Goal: Information Seeking & Learning: Check status

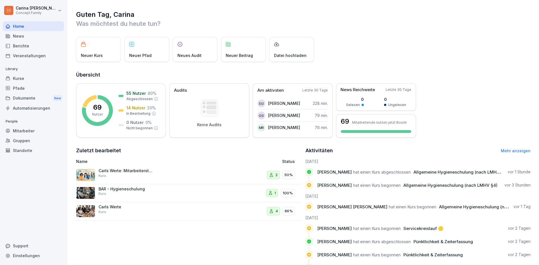
click at [26, 45] on div "Berichte" at bounding box center [33, 46] width 61 height 10
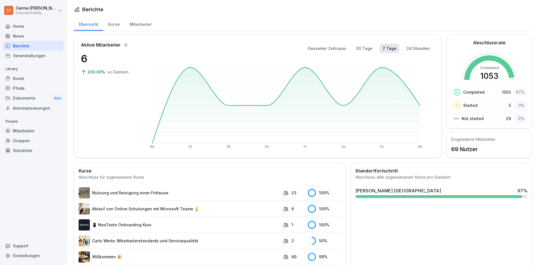
click at [142, 23] on div "Mitarbeiter" at bounding box center [141, 24] width 32 height 14
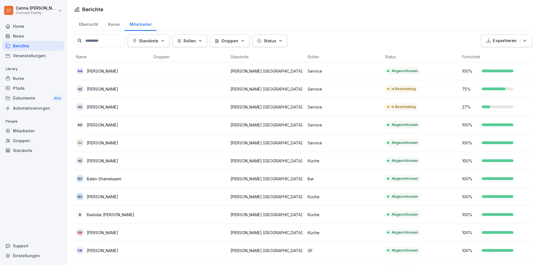
click at [405, 66] on td "Abgeschlossen" at bounding box center [421, 71] width 77 height 18
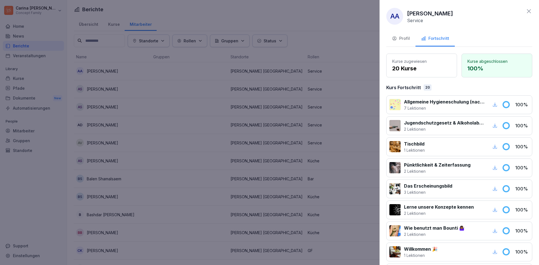
click at [492, 103] on icon "button" at bounding box center [494, 104] width 5 height 5
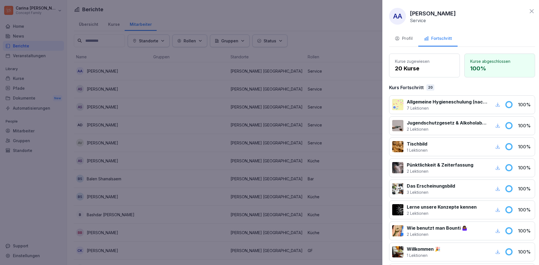
click at [322, 50] on div at bounding box center [269, 132] width 539 height 265
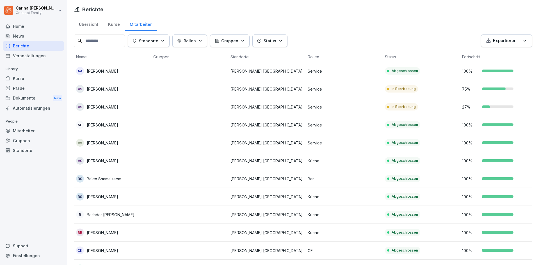
click at [437, 93] on td "In Bearbeitung" at bounding box center [421, 89] width 77 height 18
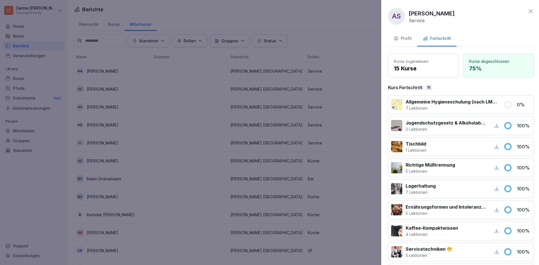
click at [349, 93] on div at bounding box center [269, 132] width 539 height 265
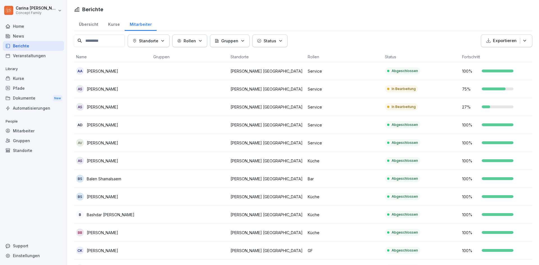
click at [422, 102] on td "In Bearbeitung" at bounding box center [421, 107] width 77 height 18
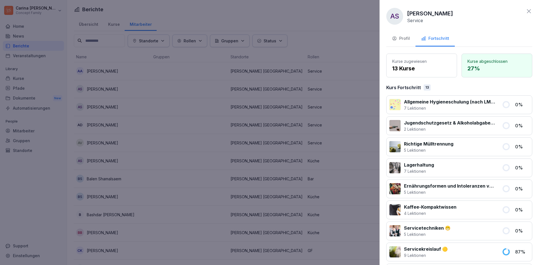
click at [344, 126] on div at bounding box center [269, 132] width 539 height 265
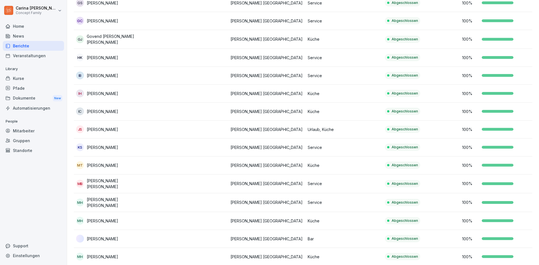
scroll to position [533, 0]
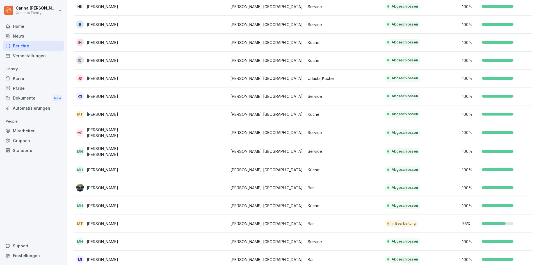
click at [386, 148] on div "Abgeschlossen" at bounding box center [402, 151] width 35 height 7
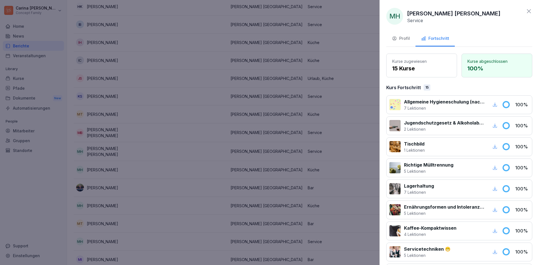
click at [492, 103] on icon "button" at bounding box center [494, 104] width 5 height 5
click at [326, 129] on div at bounding box center [269, 132] width 539 height 265
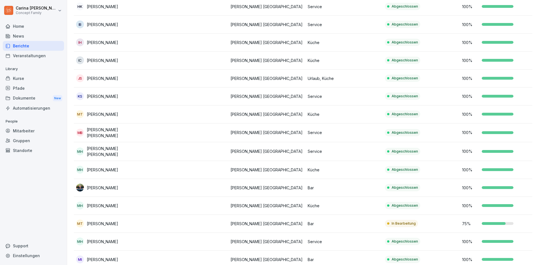
click at [446, 218] on td "In Bearbeitung" at bounding box center [421, 224] width 77 height 18
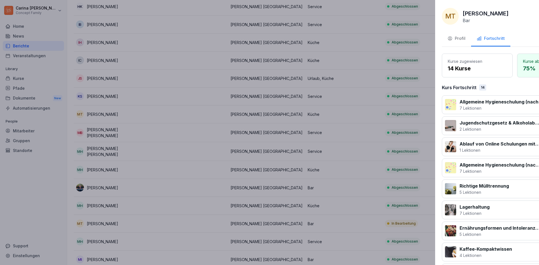
click at [294, 187] on div at bounding box center [269, 132] width 539 height 265
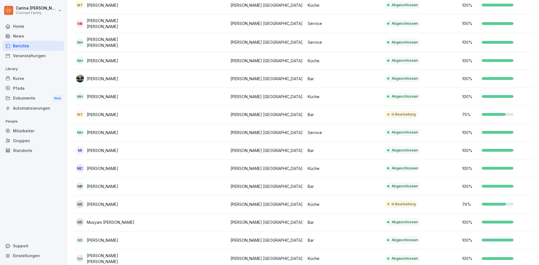
scroll to position [646, 0]
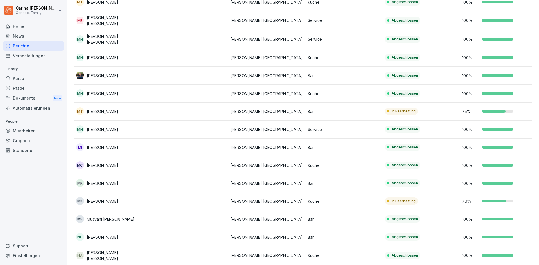
click at [415, 181] on p "Abgeschlossen" at bounding box center [405, 183] width 26 height 5
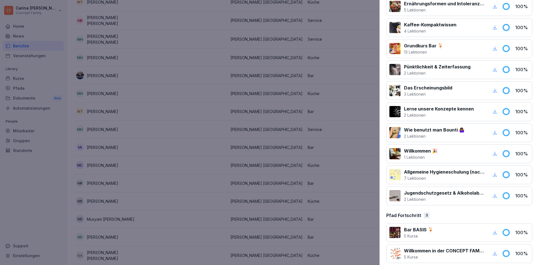
scroll to position [167, 0]
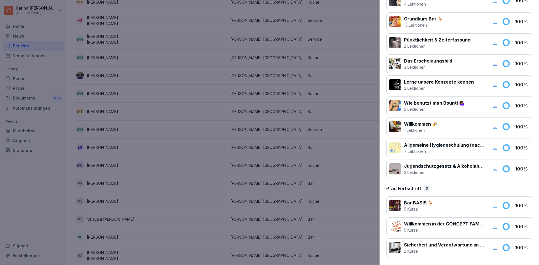
click at [492, 147] on icon "button" at bounding box center [494, 147] width 5 height 5
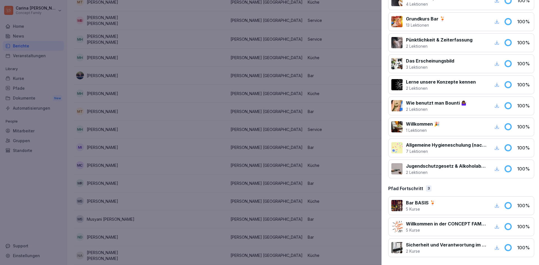
click at [286, 59] on div at bounding box center [269, 132] width 539 height 265
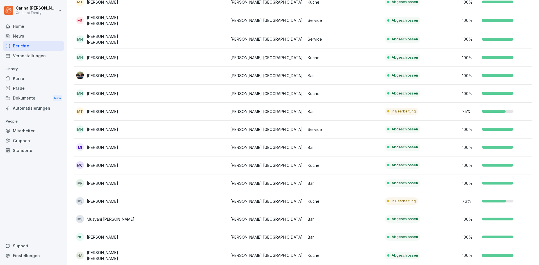
click at [481, 200] on div "76 %" at bounding box center [498, 201] width 73 height 6
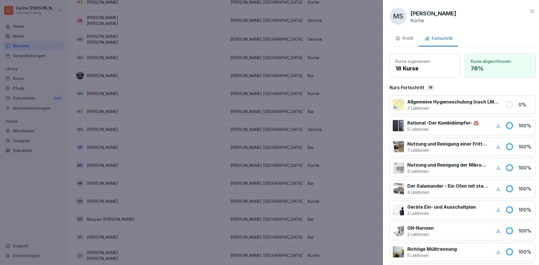
click at [335, 177] on div at bounding box center [269, 132] width 539 height 265
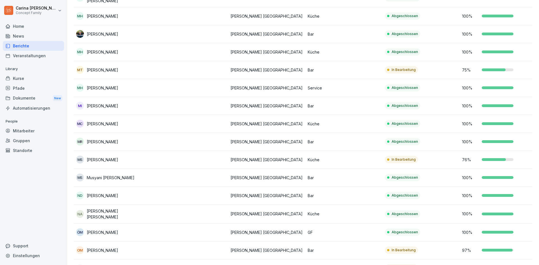
scroll to position [730, 0]
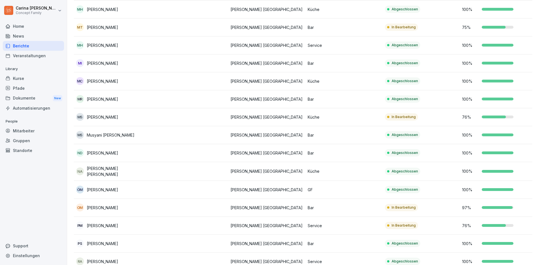
click at [424, 222] on td "In Bearbeitung" at bounding box center [421, 226] width 77 height 18
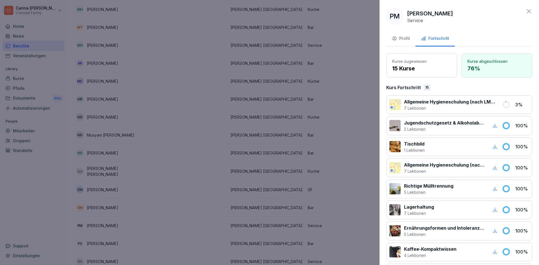
click at [377, 209] on div at bounding box center [269, 132] width 539 height 265
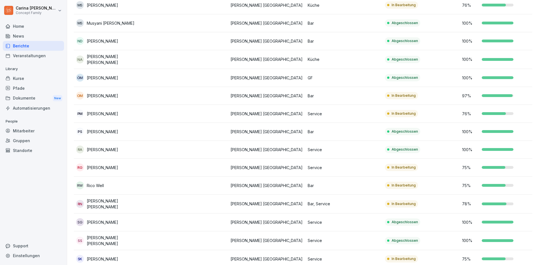
scroll to position [842, 0]
click at [398, 164] on div "In Bearbeitung" at bounding box center [401, 167] width 33 height 7
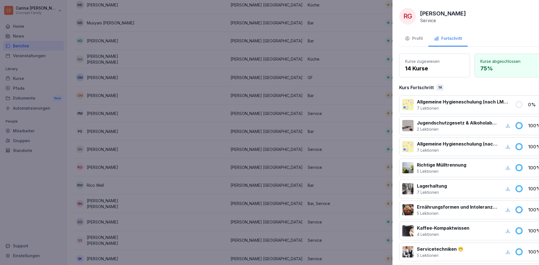
click at [353, 165] on div at bounding box center [269, 132] width 539 height 265
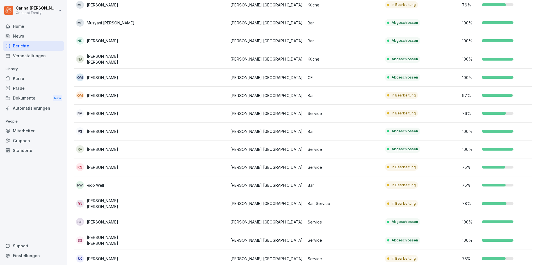
click at [472, 182] on p "75 %" at bounding box center [470, 185] width 17 height 6
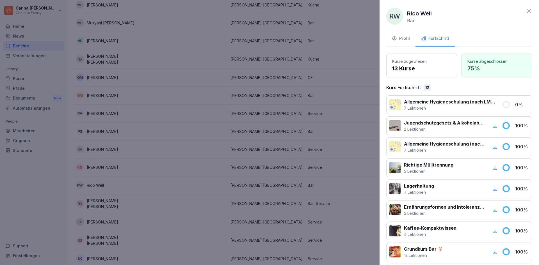
click at [356, 185] on div at bounding box center [269, 132] width 539 height 265
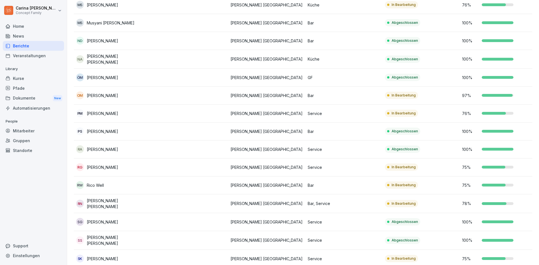
click at [443, 200] on td "In Bearbeitung" at bounding box center [421, 204] width 77 height 19
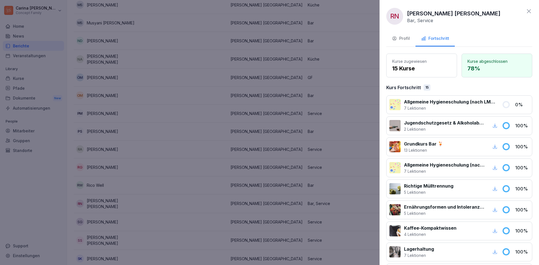
click at [353, 196] on div at bounding box center [269, 132] width 539 height 265
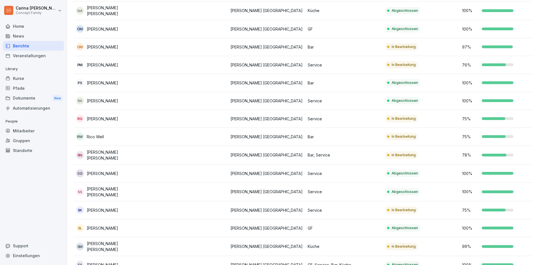
scroll to position [898, 0]
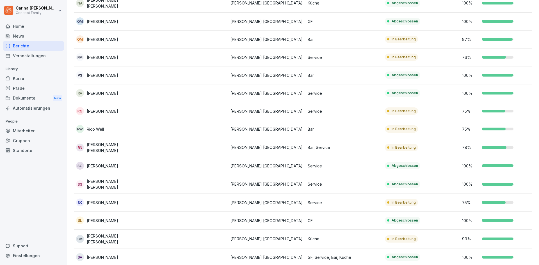
click at [399, 237] on p "In Bearbeitung" at bounding box center [404, 239] width 24 height 5
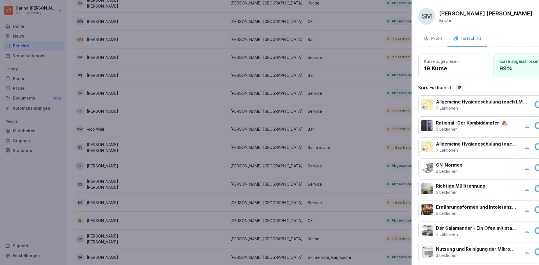
click at [358, 207] on div at bounding box center [269, 132] width 539 height 265
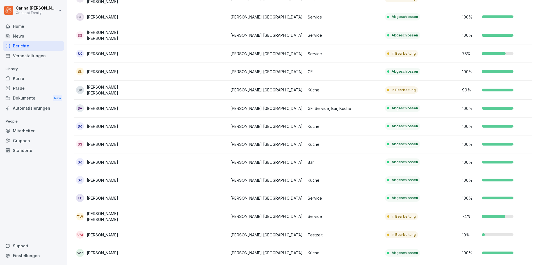
scroll to position [1050, 0]
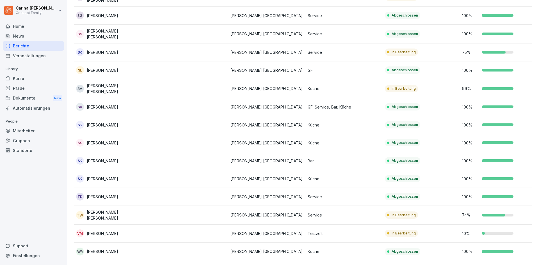
click at [444, 206] on td "In Bearbeitung" at bounding box center [421, 215] width 77 height 19
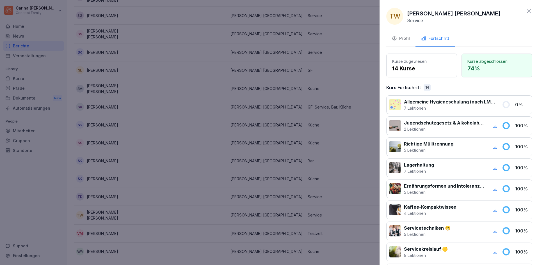
click at [325, 195] on div at bounding box center [269, 132] width 539 height 265
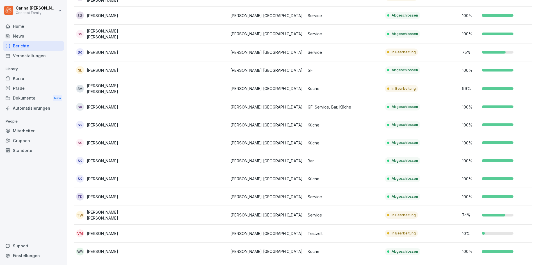
click at [435, 243] on td "Abgeschlossen" at bounding box center [421, 252] width 77 height 18
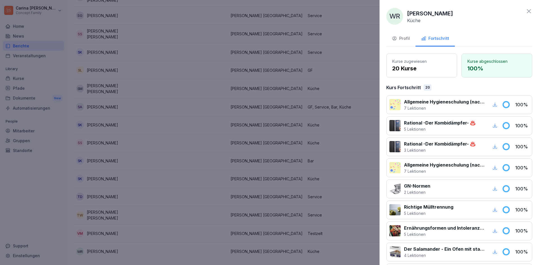
click at [492, 102] on icon "button" at bounding box center [494, 104] width 5 height 5
drag, startPoint x: 303, startPoint y: 128, endPoint x: 305, endPoint y: 128, distance: 2.8
click at [303, 128] on div at bounding box center [269, 132] width 539 height 265
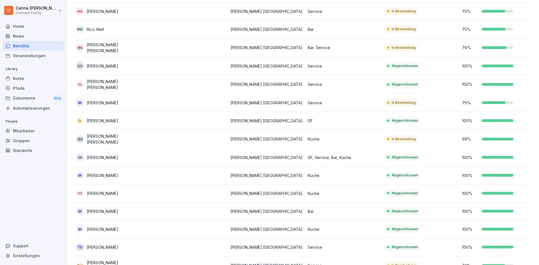
scroll to position [994, 0]
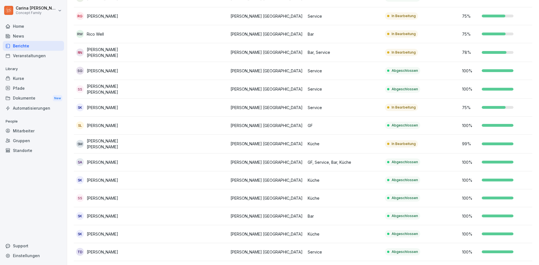
click at [150, 65] on td "SG Sadam Gul" at bounding box center [112, 71] width 77 height 18
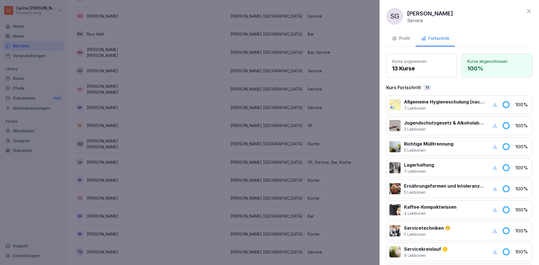
click at [492, 104] on icon "button" at bounding box center [494, 104] width 5 height 5
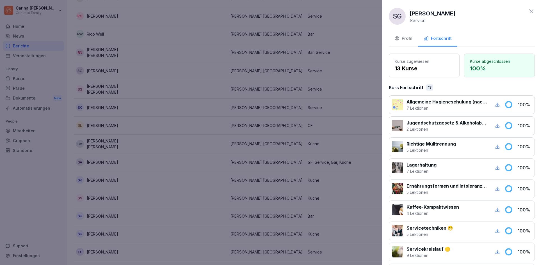
click at [348, 97] on div at bounding box center [269, 132] width 539 height 265
